Goal: Task Accomplishment & Management: Manage account settings

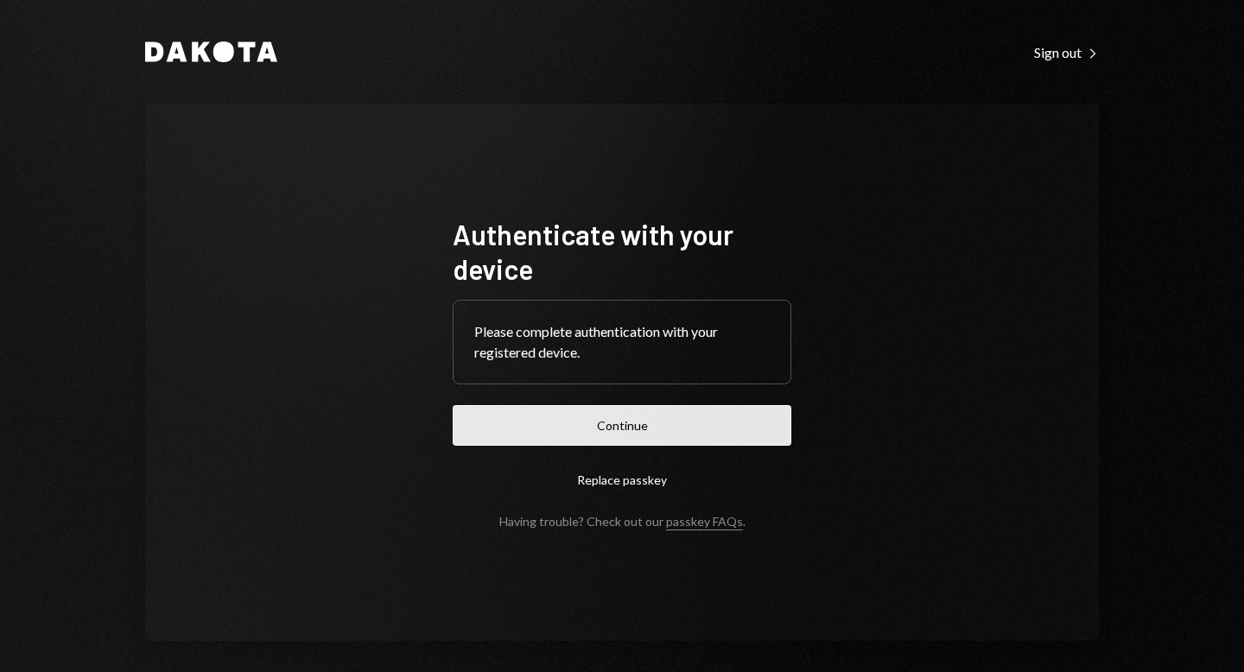
click at [598, 422] on button "Continue" at bounding box center [622, 425] width 339 height 41
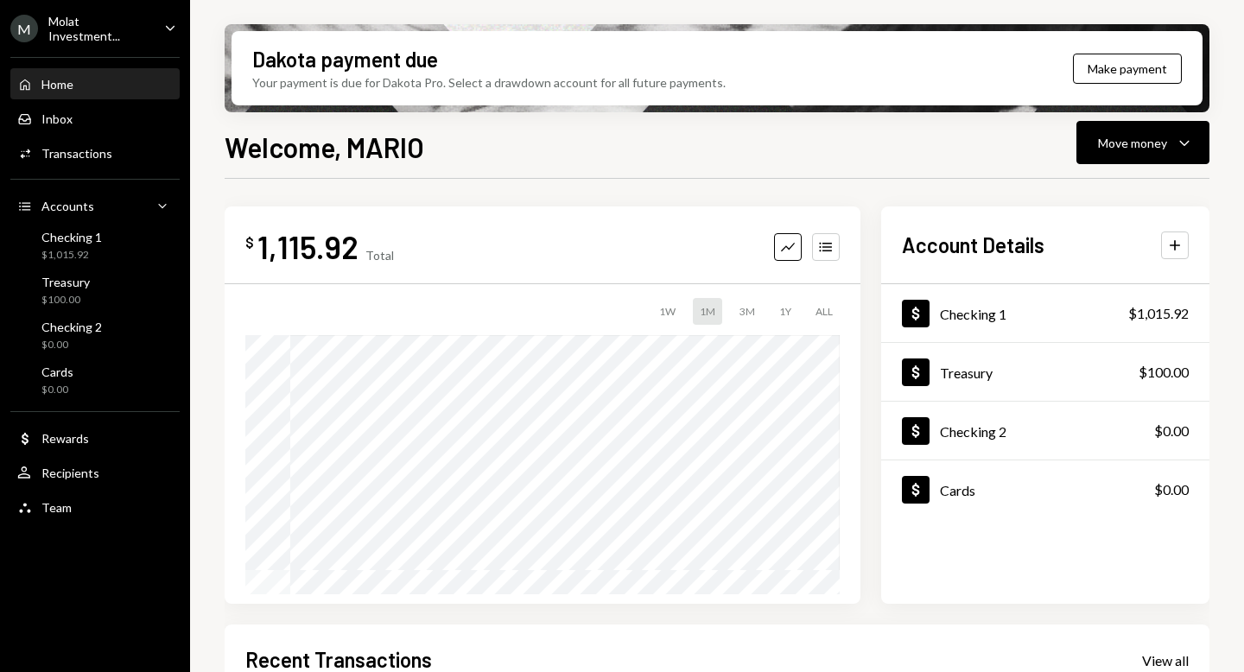
click at [72, 22] on div "Molat Investment..." at bounding box center [99, 28] width 102 height 29
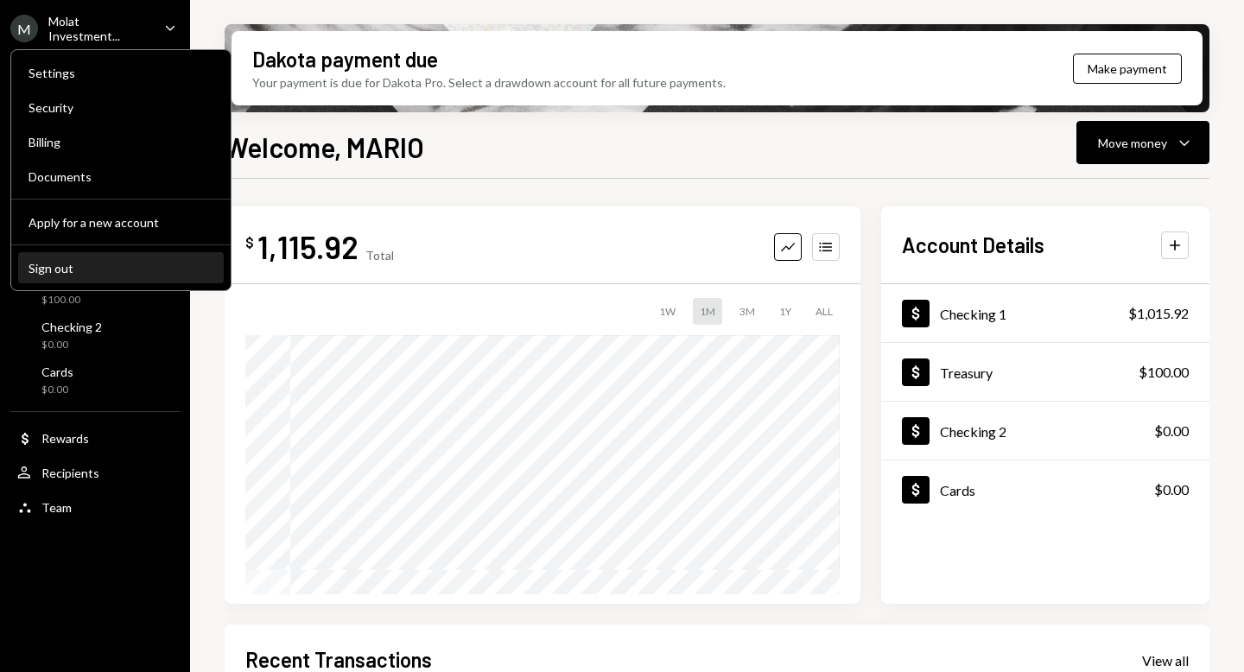
click at [69, 271] on div "Sign out" at bounding box center [121, 268] width 185 height 15
